Goal: Information Seeking & Learning: Check status

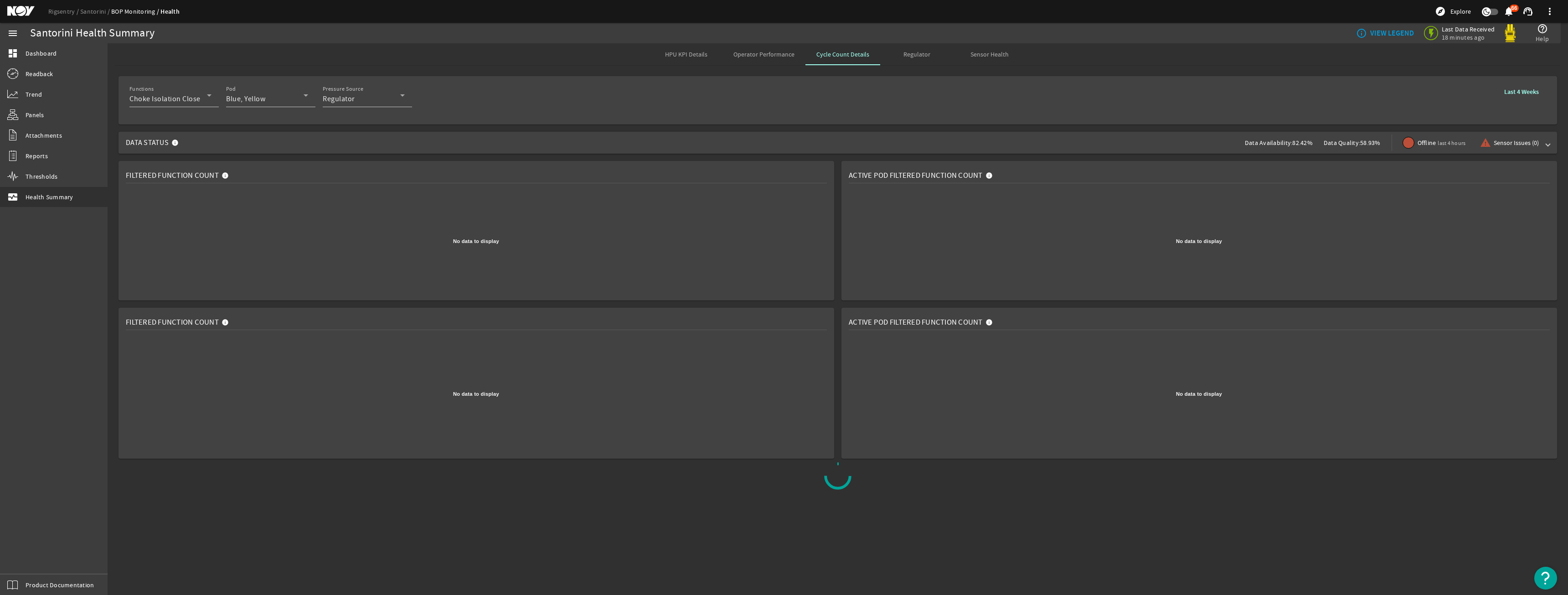
click at [852, 150] on span "Data Status Data Availability: 82.42% Data Quality: 58.93% Offline last 4 hours…" at bounding box center [836, 142] width 1420 height 22
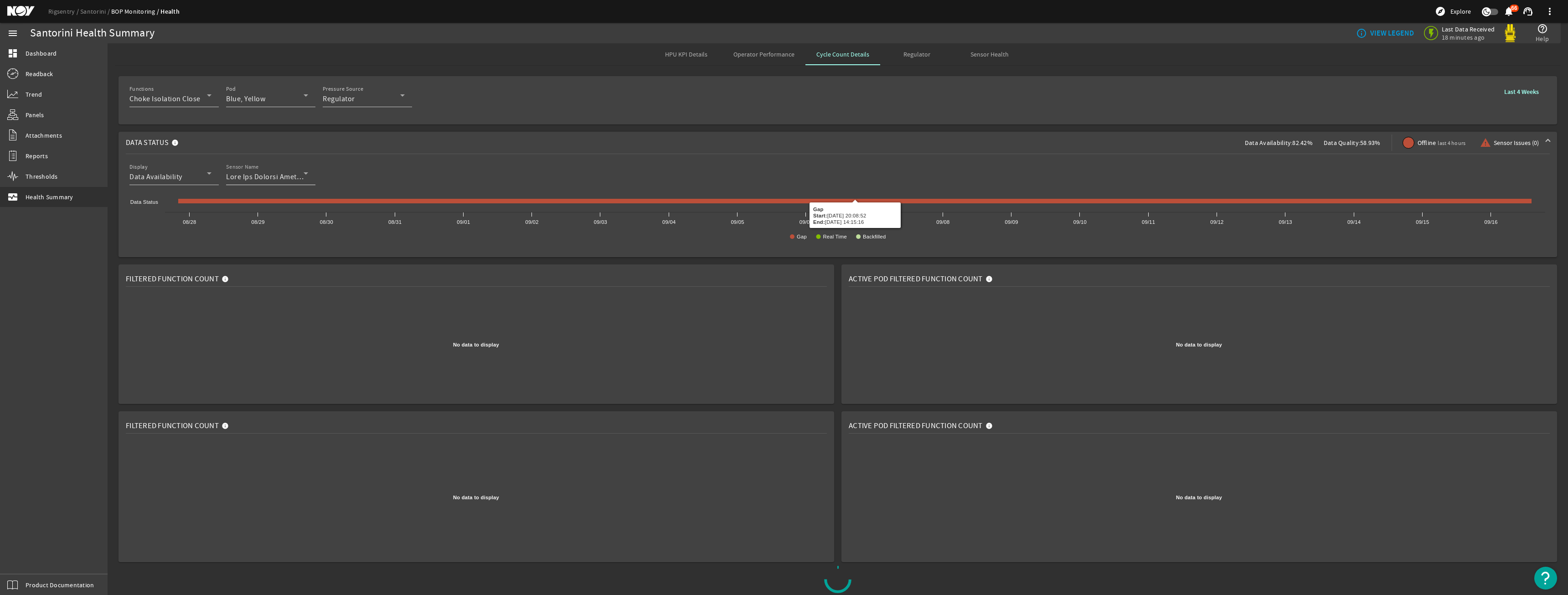
click at [305, 179] on div at bounding box center [266, 176] width 82 height 11
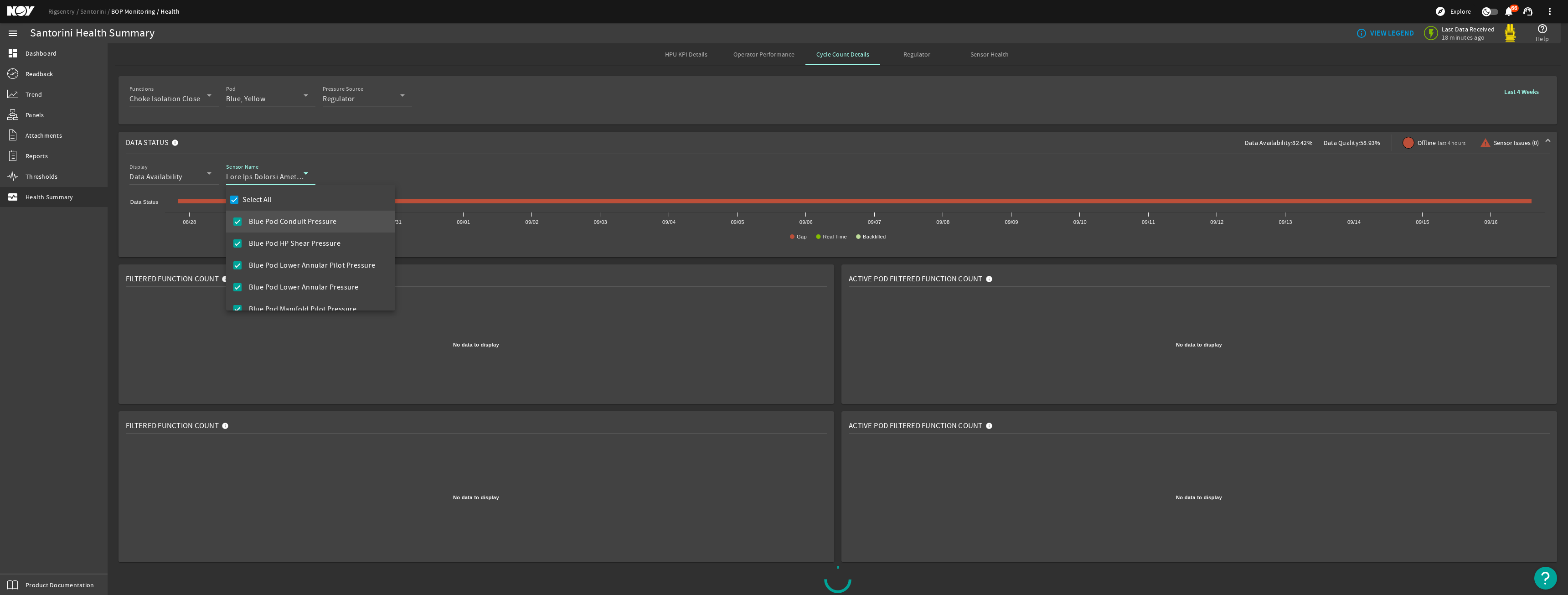
click at [249, 204] on label "Select All" at bounding box center [257, 199] width 31 height 9
click at [241, 204] on input "Select All" at bounding box center [233, 199] width 12 height 12
checkbox input "false"
click at [269, 259] on mat-option "Blue Pod Lower Annular Pilot Pressure" at bounding box center [310, 265] width 169 height 22
click at [524, 132] on div at bounding box center [784, 297] width 1568 height 595
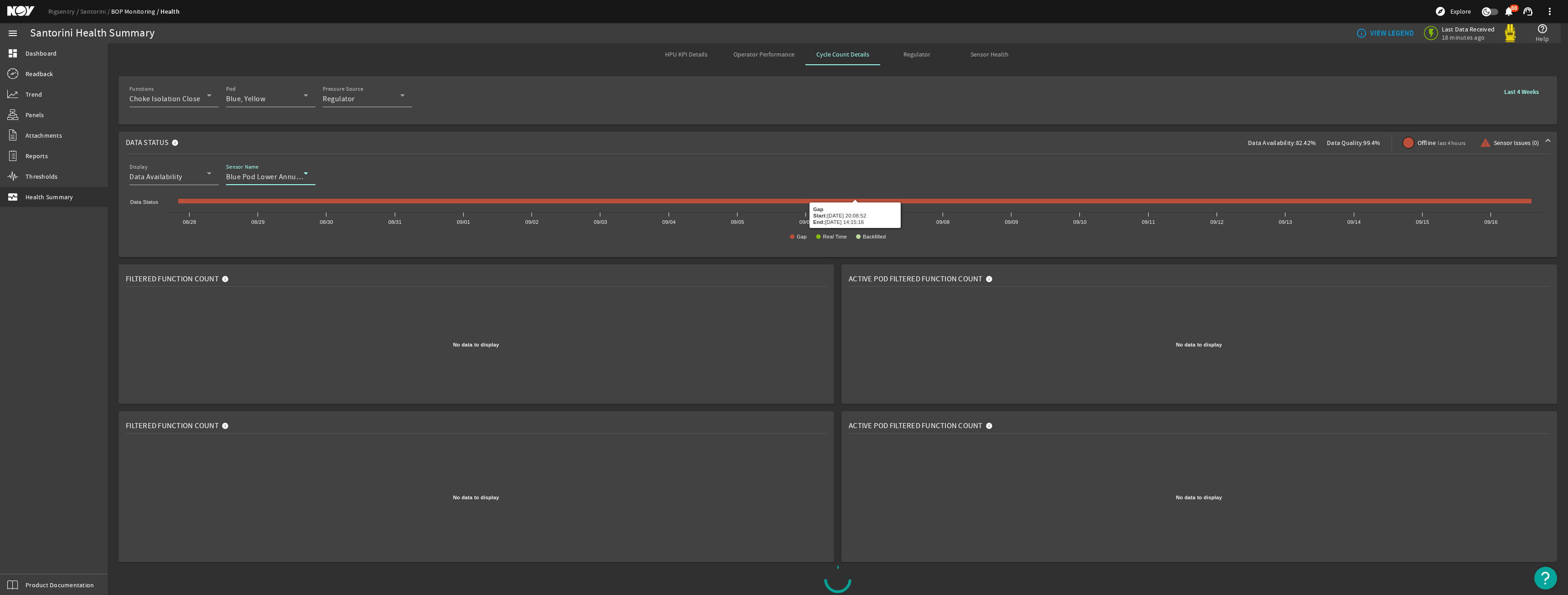
click at [280, 177] on span "Blue Pod Lower Annular Pilot Pressure" at bounding box center [289, 176] width 127 height 9
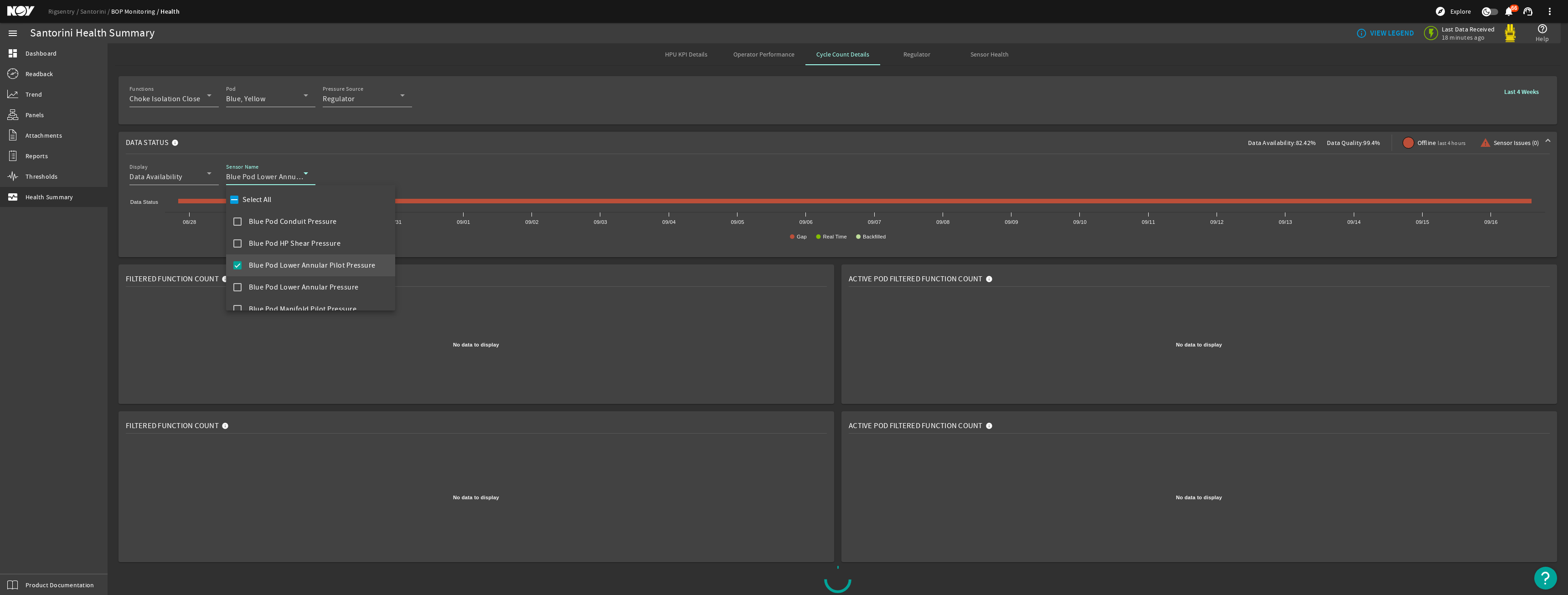
click at [286, 262] on span "Blue Pod Lower Annular Pilot Pressure" at bounding box center [312, 264] width 127 height 11
click at [291, 293] on span "Diverter Manifold Pressure" at bounding box center [293, 297] width 88 height 11
click at [363, 143] on div at bounding box center [784, 297] width 1568 height 595
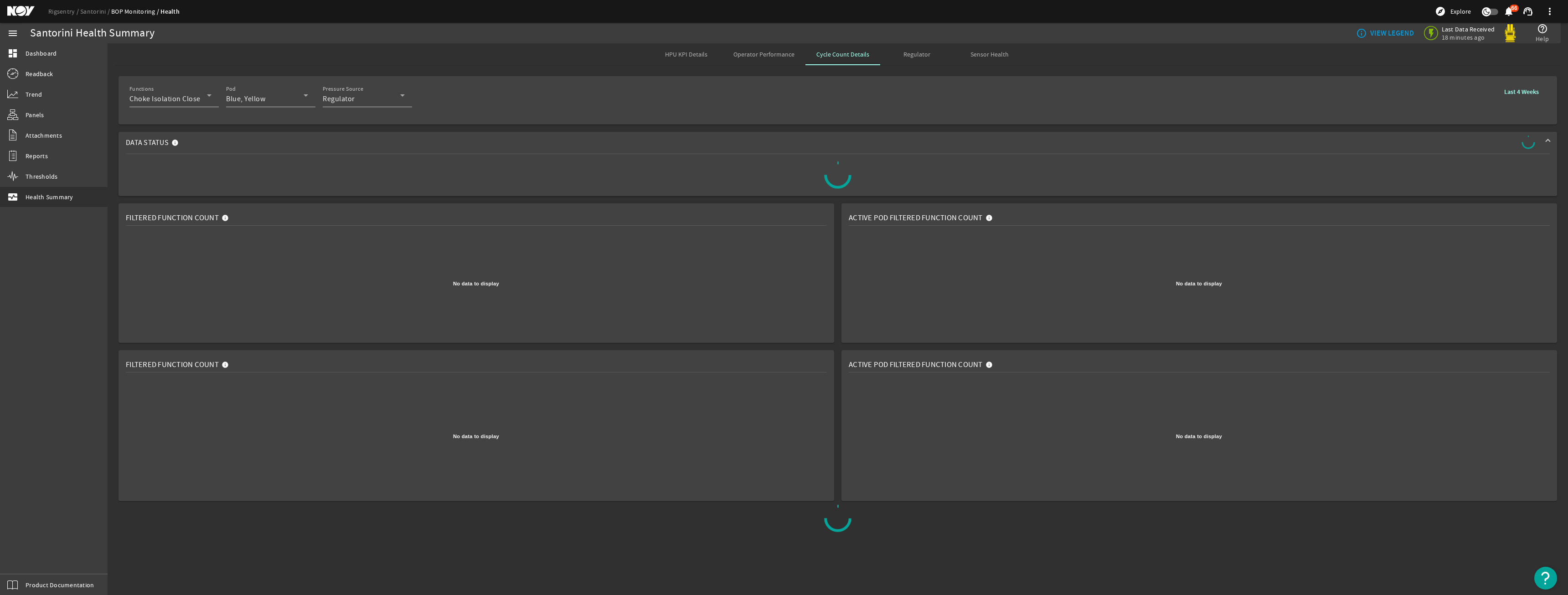
click at [363, 143] on span "Data Status" at bounding box center [836, 142] width 1420 height 14
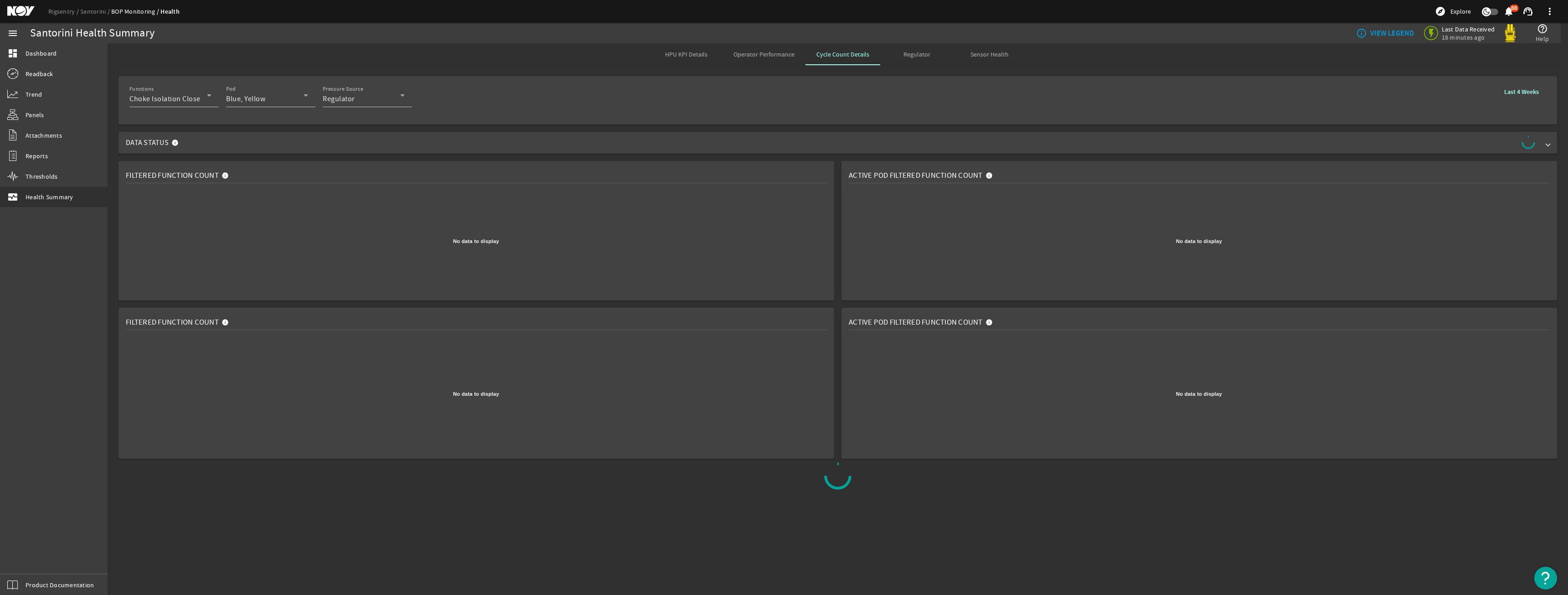
click at [363, 143] on span "Data Status" at bounding box center [836, 142] width 1420 height 14
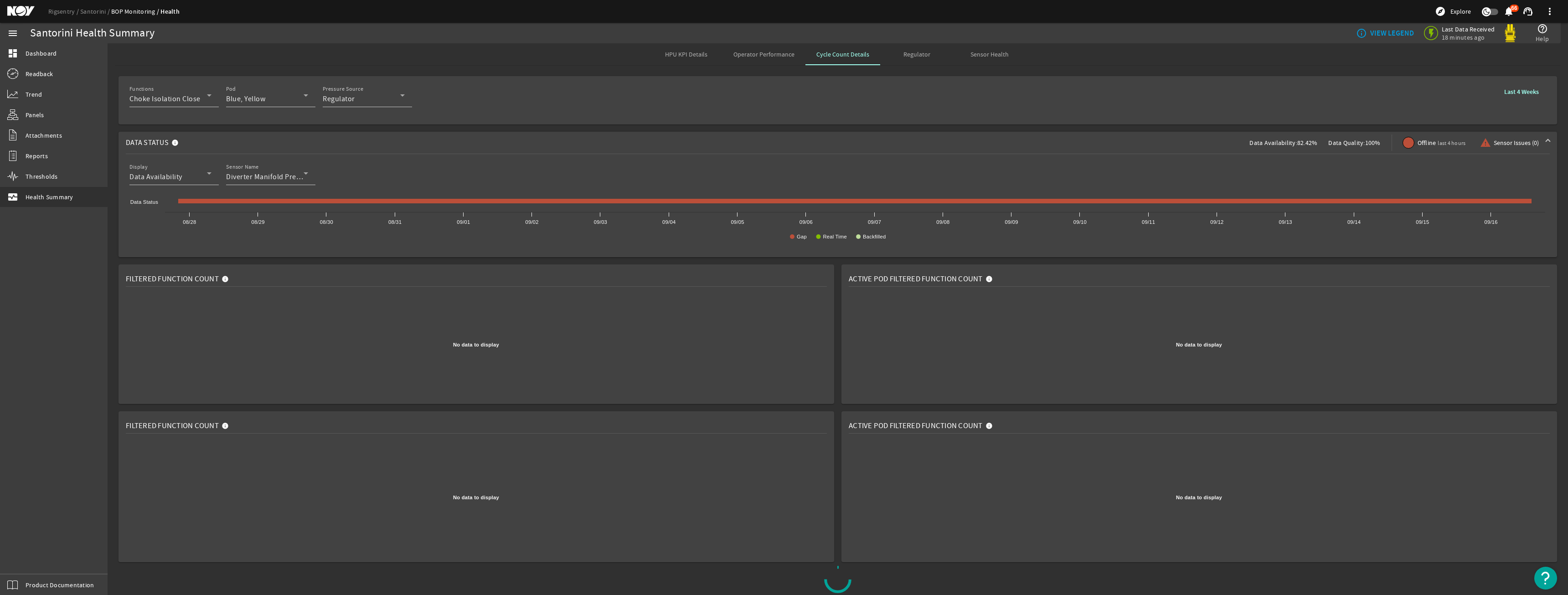
click at [1227, 145] on span "Data Status Data Availability: 82.42% Data Quality: 100% Offline last 4 hours w…" at bounding box center [836, 142] width 1420 height 22
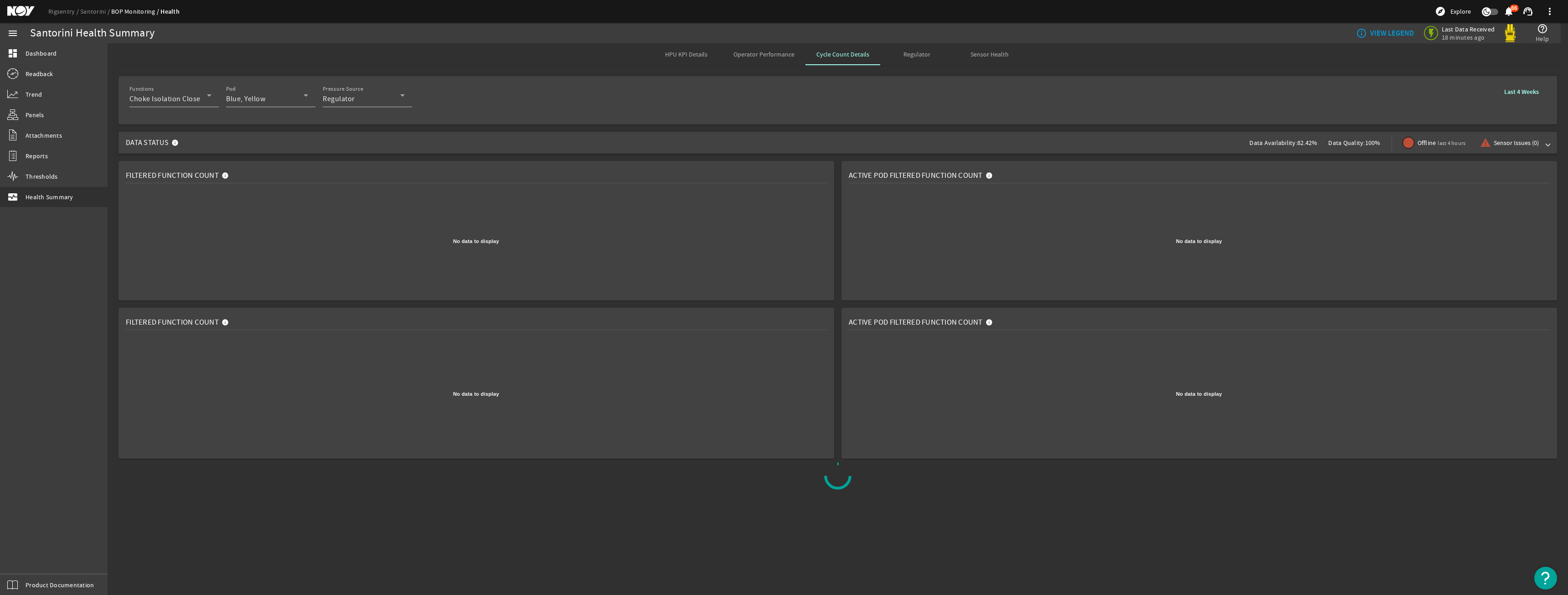
click at [1227, 145] on span "Data Status Data Availability: 82.42% Data Quality: 100% Offline last 4 hours w…" at bounding box center [836, 142] width 1420 height 22
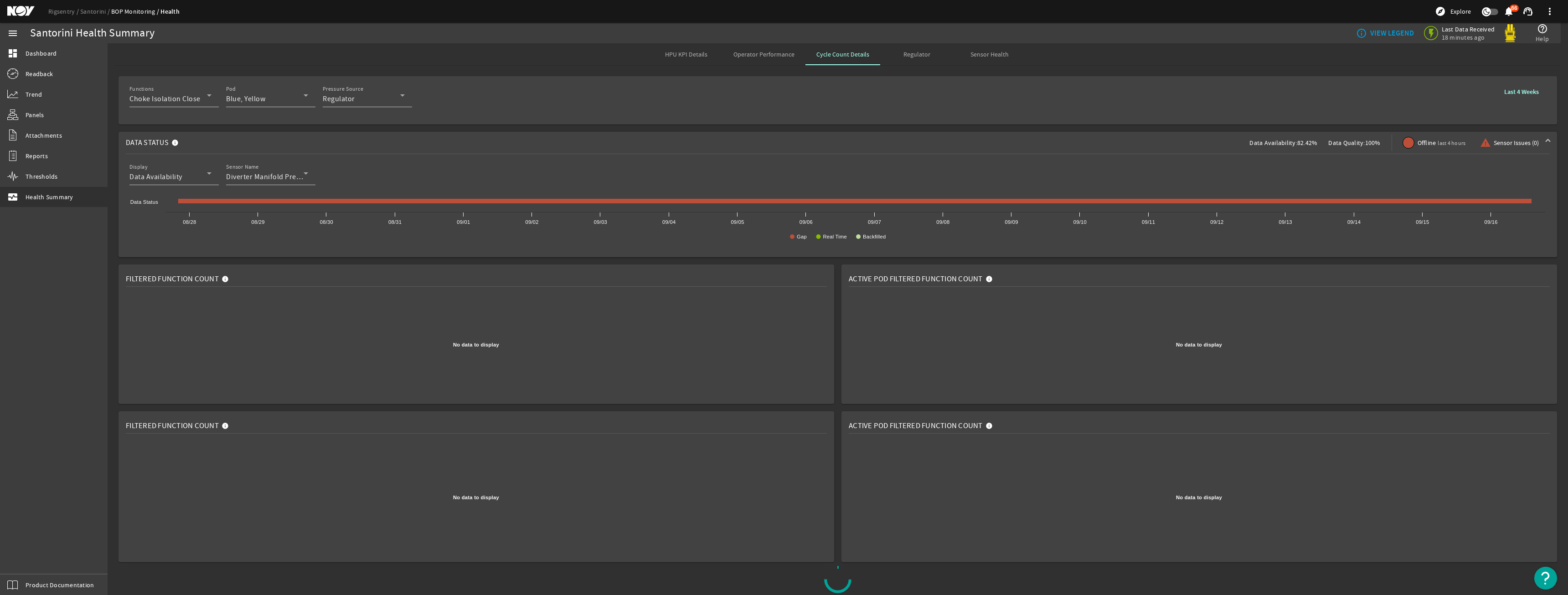
click at [986, 62] on span "Sensor Health" at bounding box center [990, 54] width 38 height 22
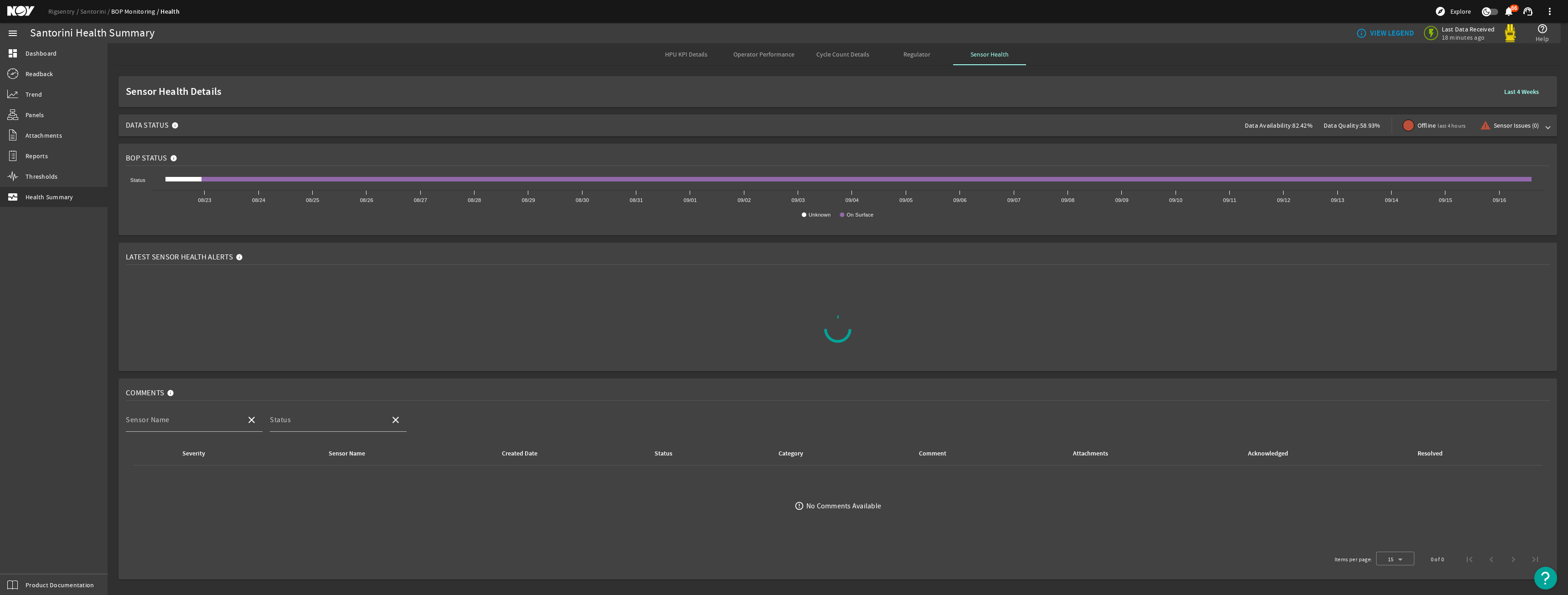
click at [655, 133] on span "Data Status Data Availability: 82.42% Data Quality: 58.93% Offline last 4 hours…" at bounding box center [836, 125] width 1420 height 22
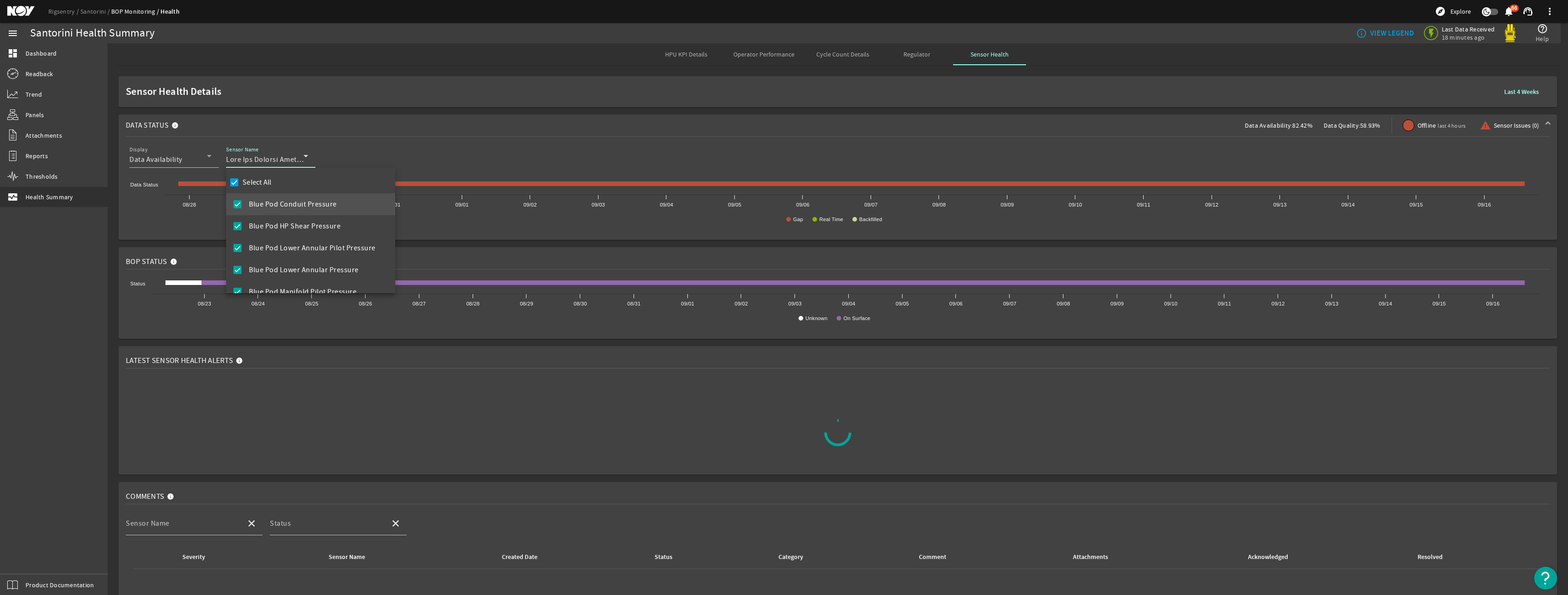
click at [695, 53] on div at bounding box center [784, 297] width 1568 height 595
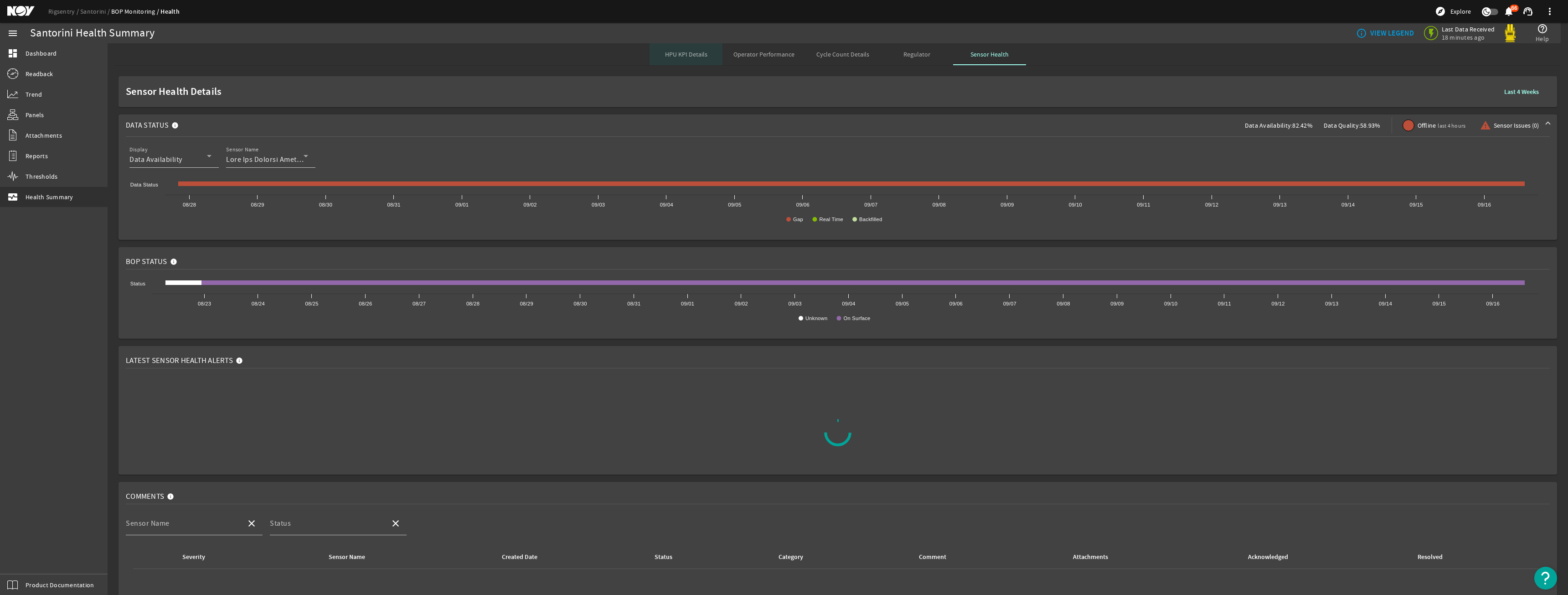
click at [695, 53] on span "HPU KPI Details" at bounding box center [686, 54] width 42 height 7
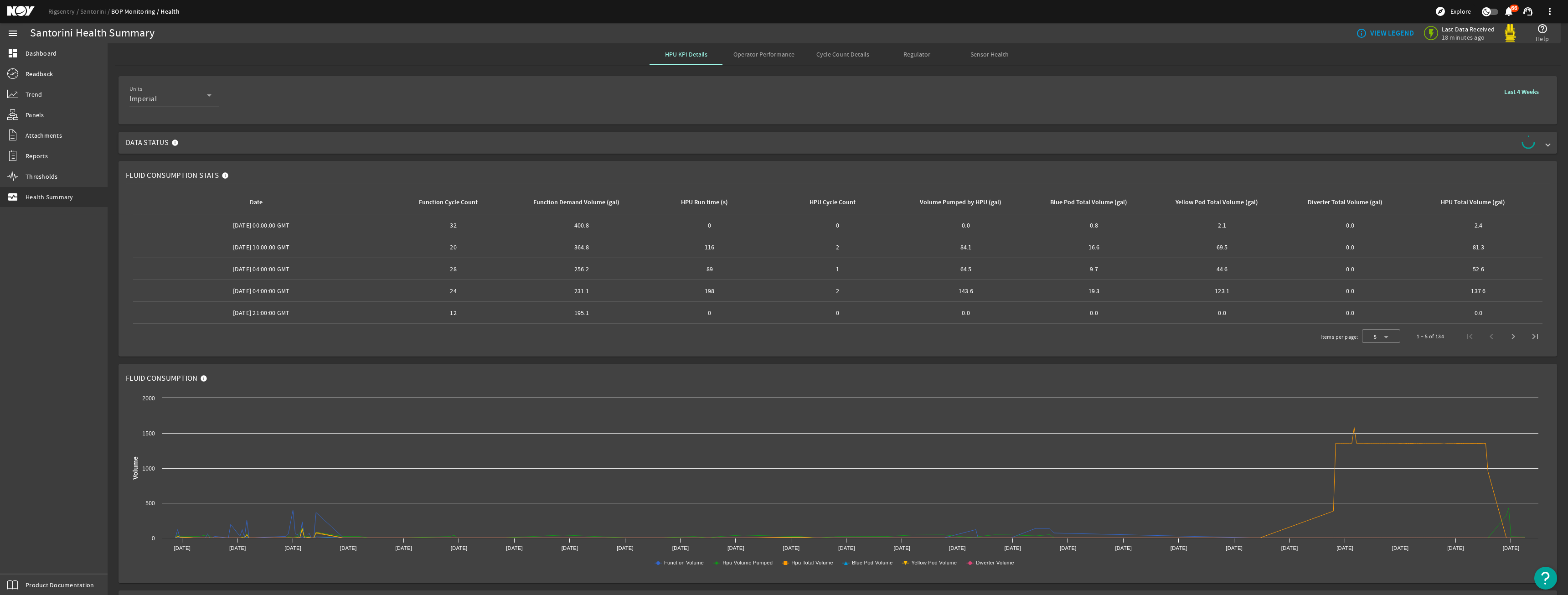
click at [275, 144] on span "Data Status" at bounding box center [836, 142] width 1420 height 14
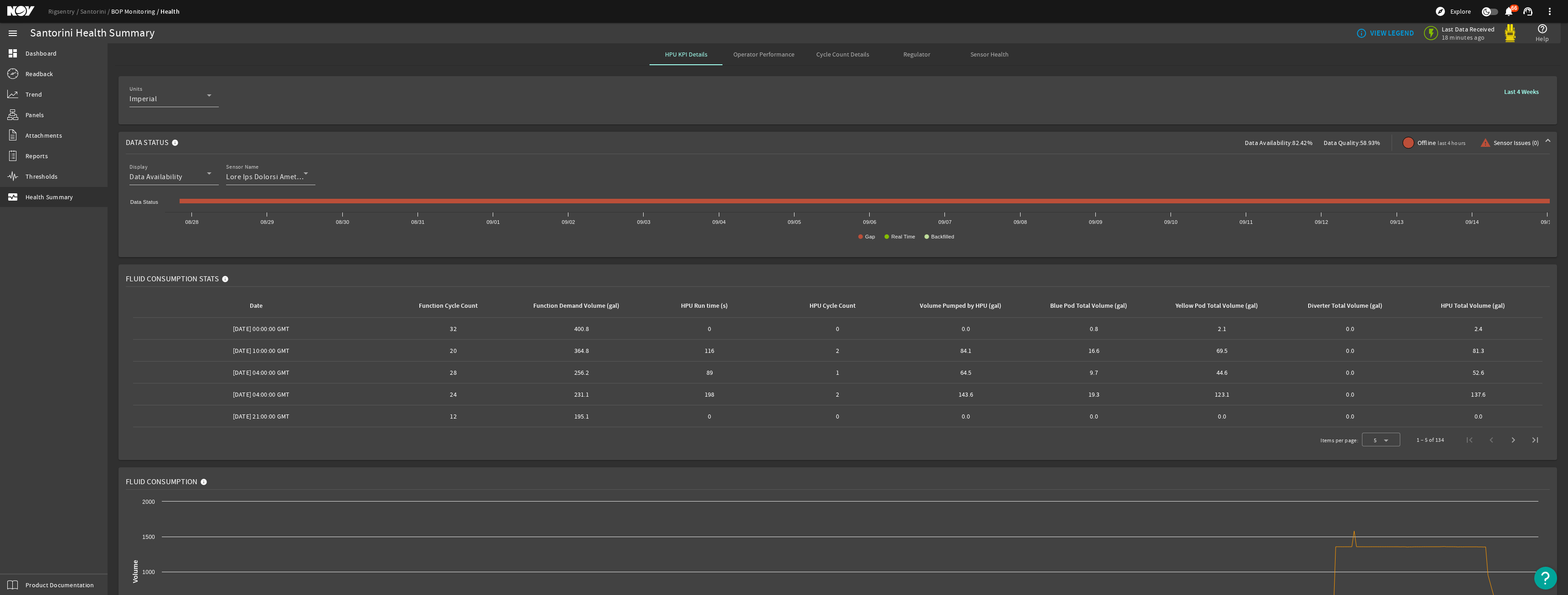
click at [1507, 87] on span "Last 4 Weeks" at bounding box center [1522, 92] width 35 height 10
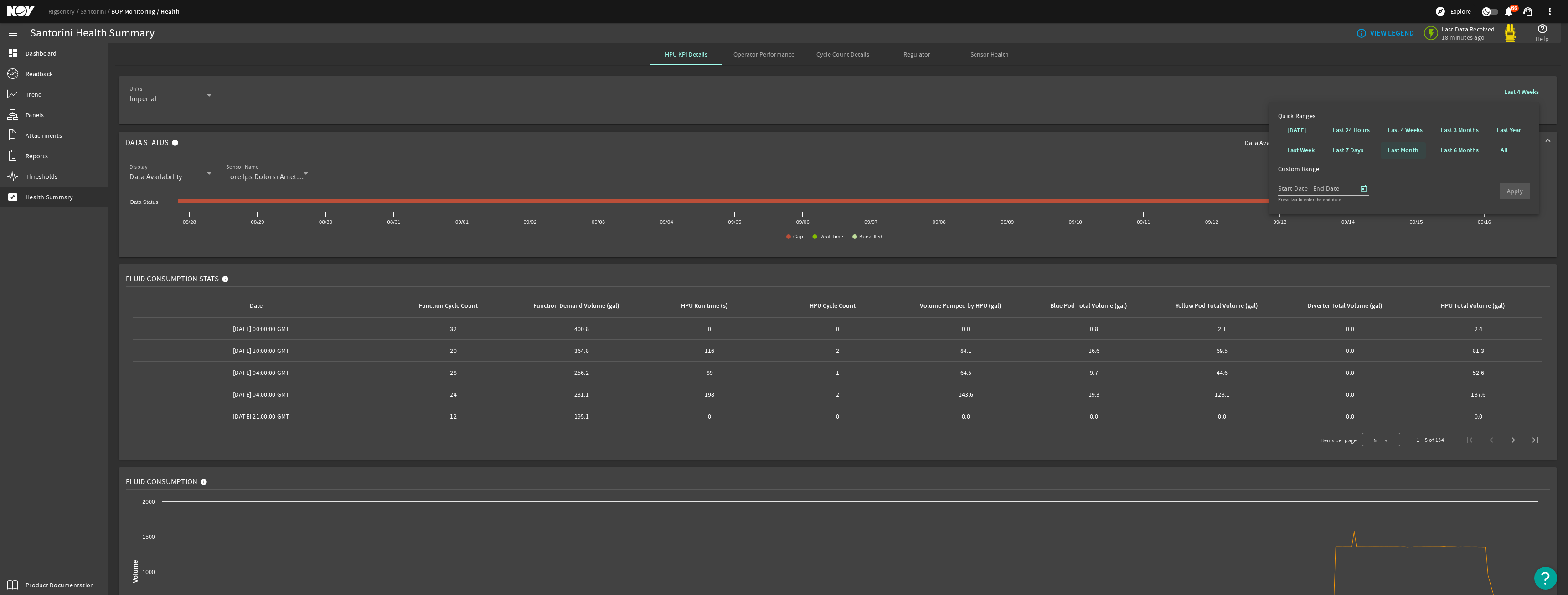
click at [1395, 147] on b "Last Month" at bounding box center [1404, 150] width 31 height 9
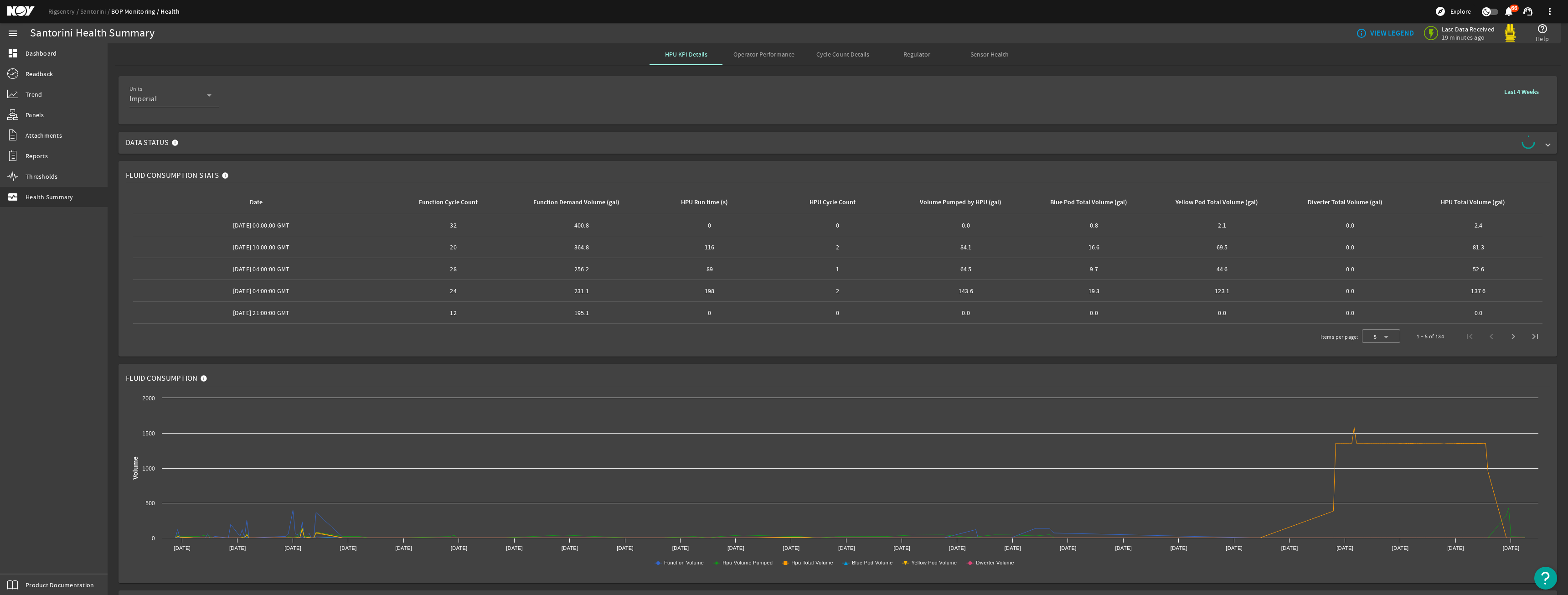
click at [273, 147] on span "Data Status" at bounding box center [836, 142] width 1420 height 14
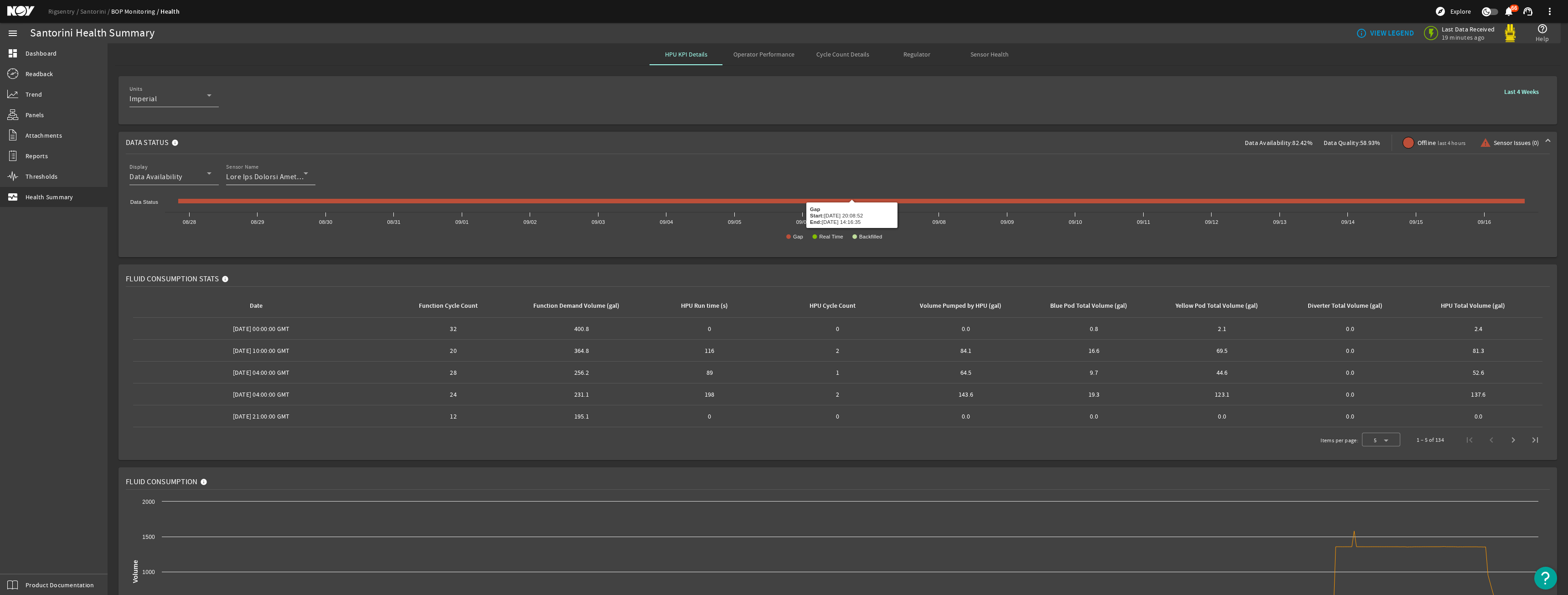
click at [287, 169] on div "Sensor Name" at bounding box center [266, 173] width 82 height 24
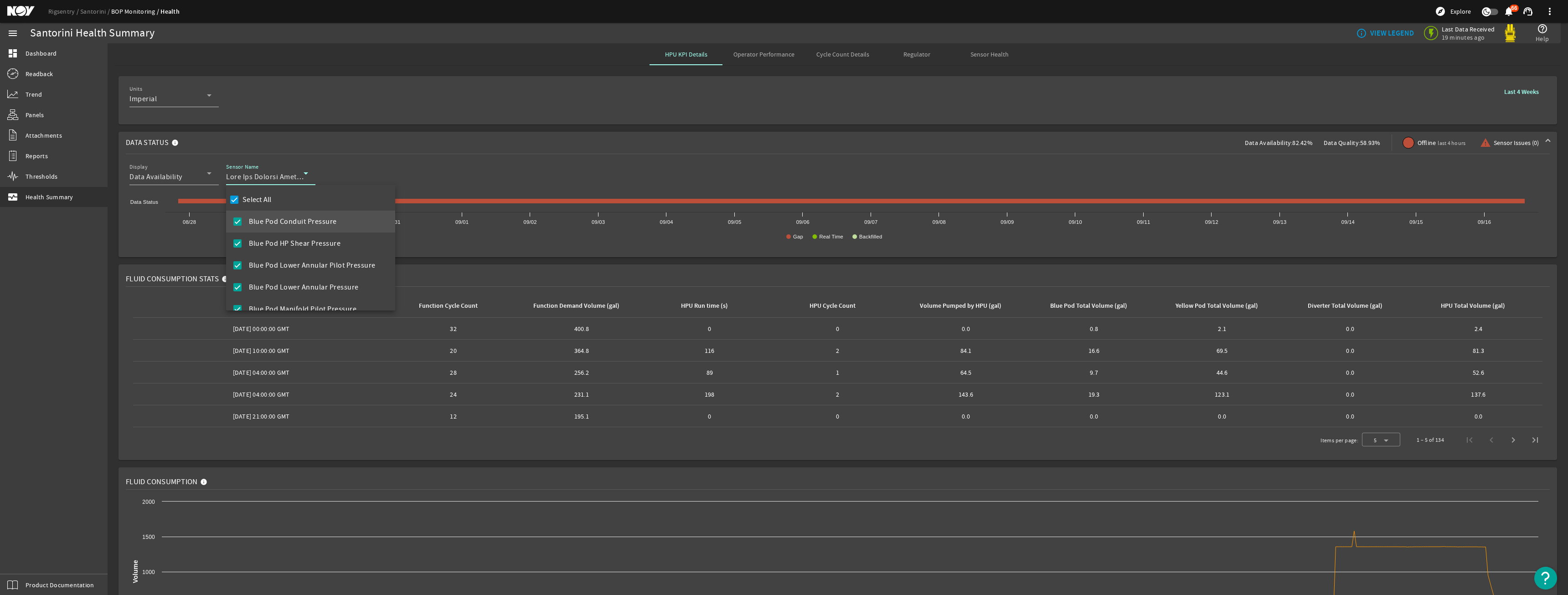
click at [271, 198] on label "Select All" at bounding box center [257, 199] width 31 height 9
click at [241, 198] on input "Select All" at bounding box center [233, 199] width 12 height 12
checkbox input "false"
click at [295, 228] on span "Diverter Manifold Pressure" at bounding box center [293, 223] width 88 height 11
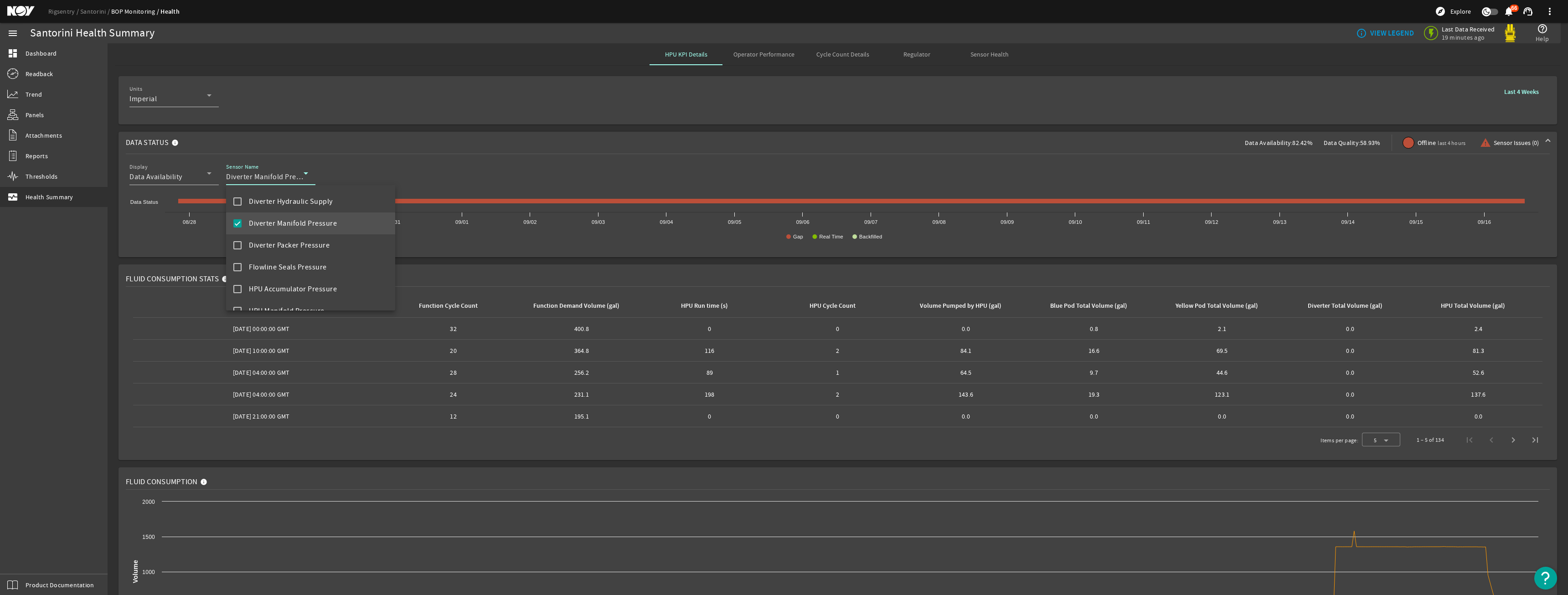
click at [386, 140] on div at bounding box center [784, 297] width 1568 height 595
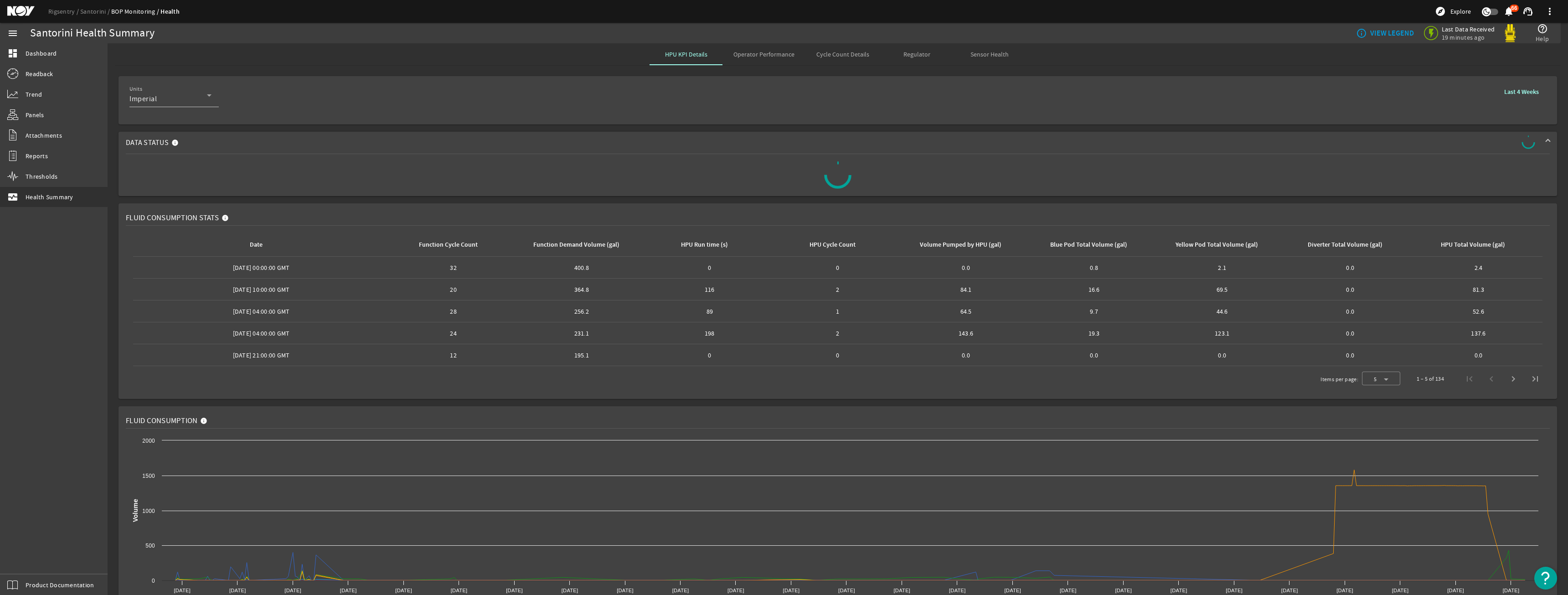
click at [386, 140] on span "Data Status" at bounding box center [836, 142] width 1420 height 14
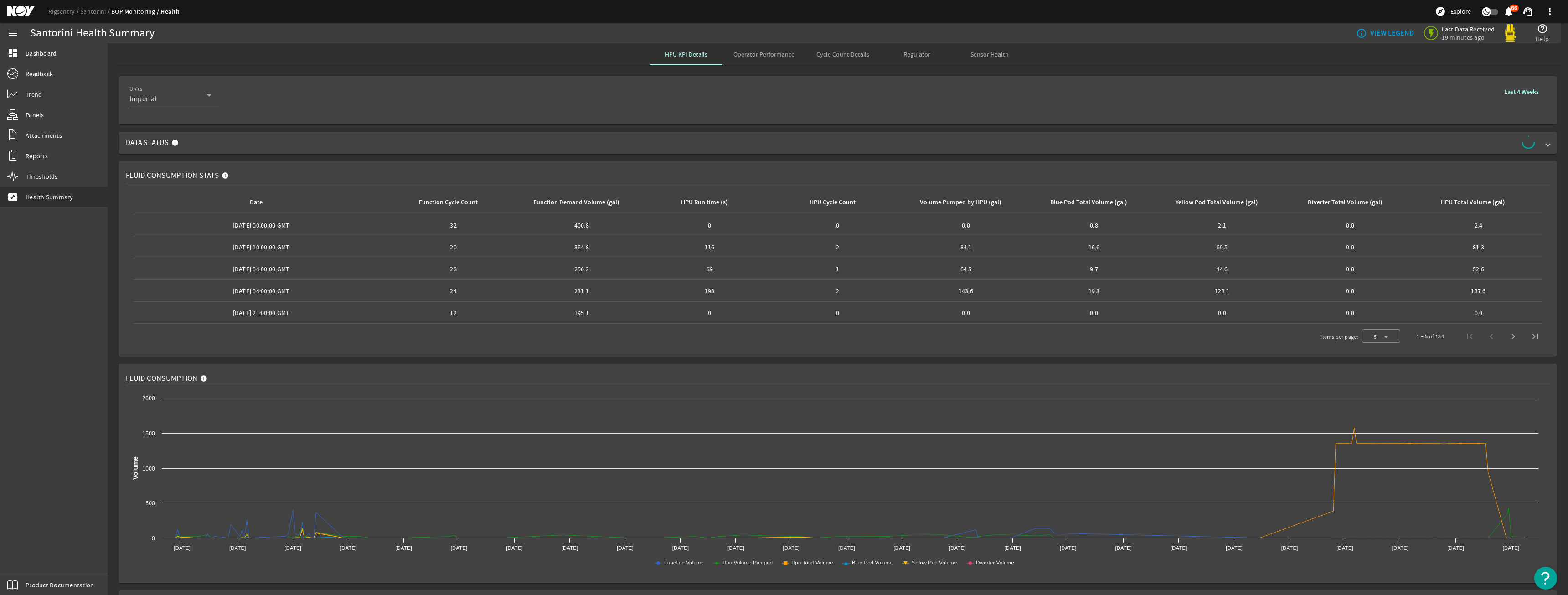
click at [386, 140] on span "Data Status" at bounding box center [836, 142] width 1420 height 14
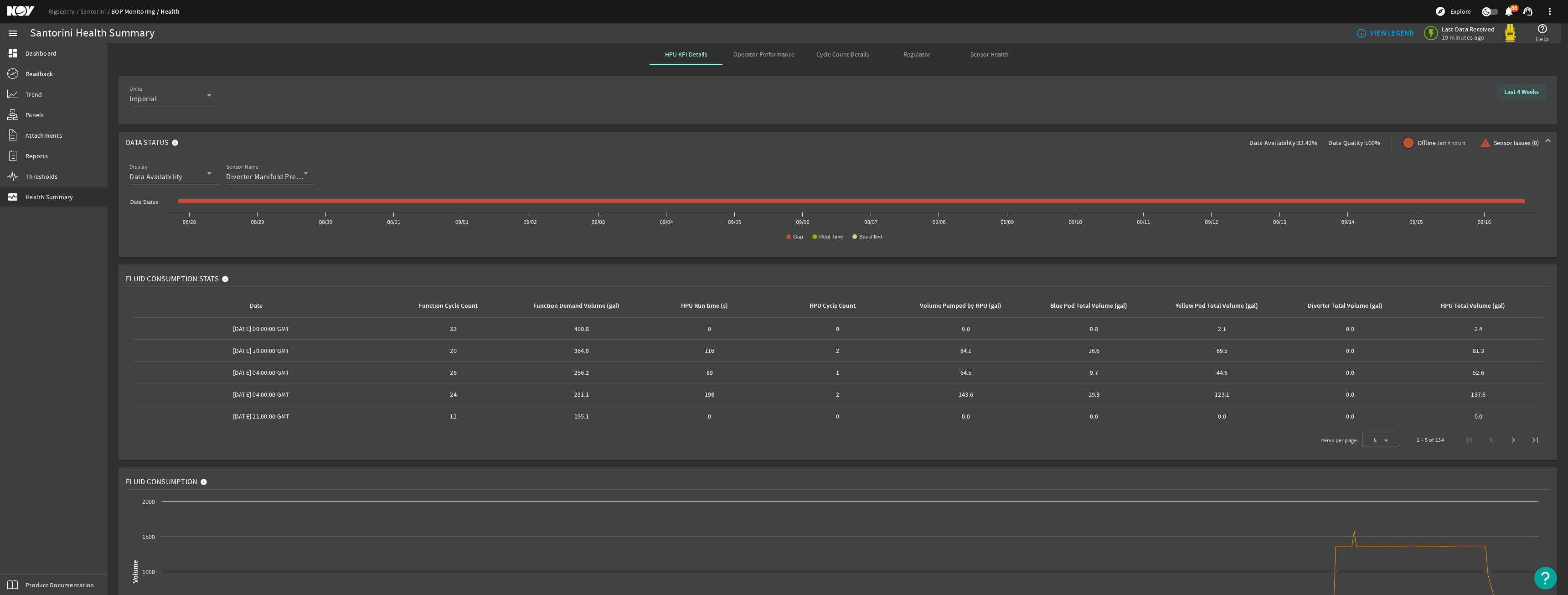
click at [1527, 87] on b "Last 4 Weeks" at bounding box center [1522, 91] width 35 height 9
click at [1398, 161] on div "Quick Ranges Yesterday Last Week Last 24 Hours Last 7 Days Last 4 Weeks Last Mo…" at bounding box center [1405, 159] width 259 height 94
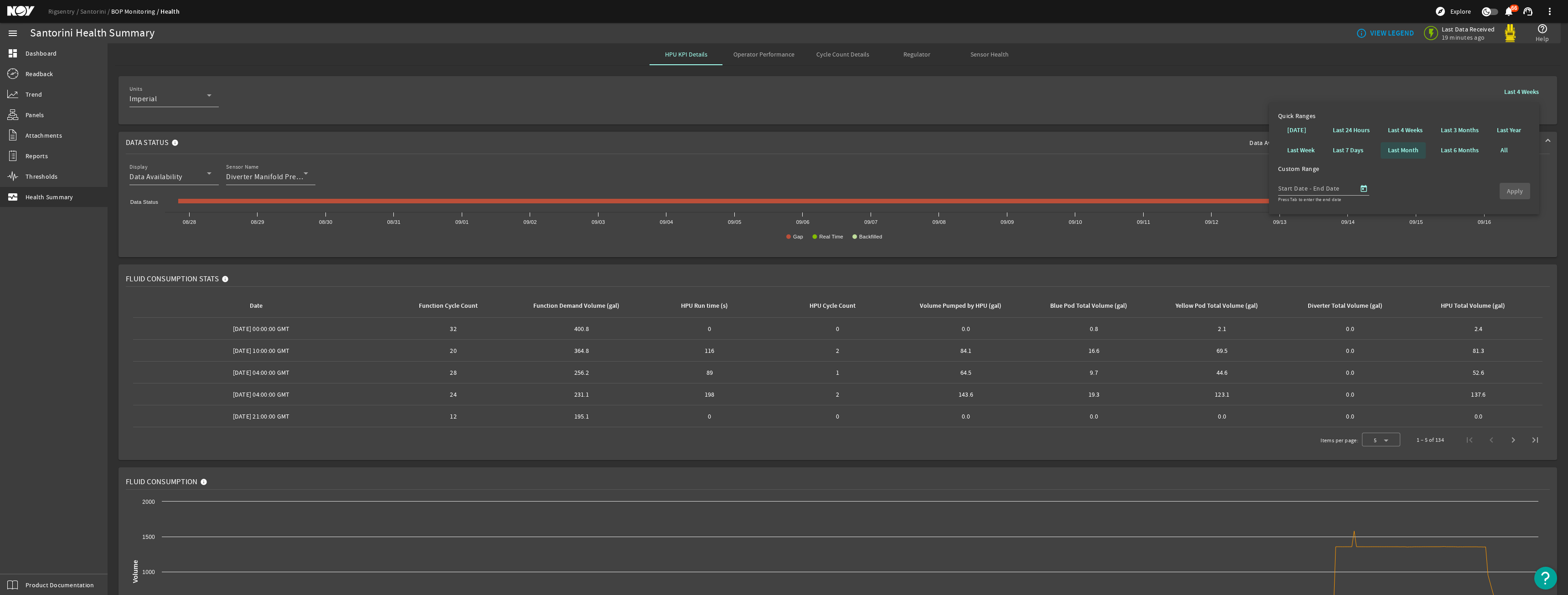
click at [1400, 152] on b "Last Month" at bounding box center [1404, 150] width 31 height 9
